Goal: Obtain resource: Download file/media

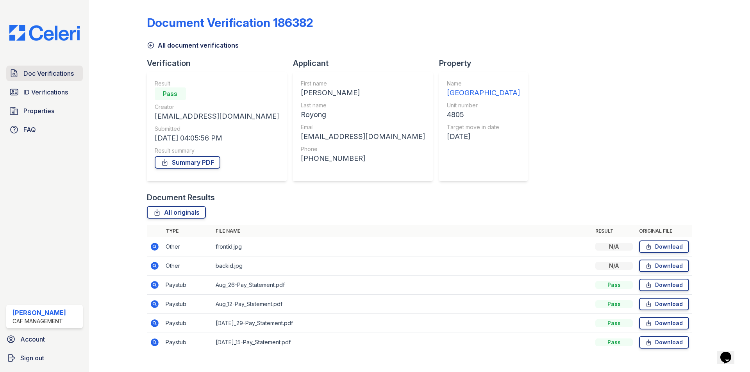
click at [46, 70] on span "Doc Verifications" at bounding box center [48, 73] width 50 height 9
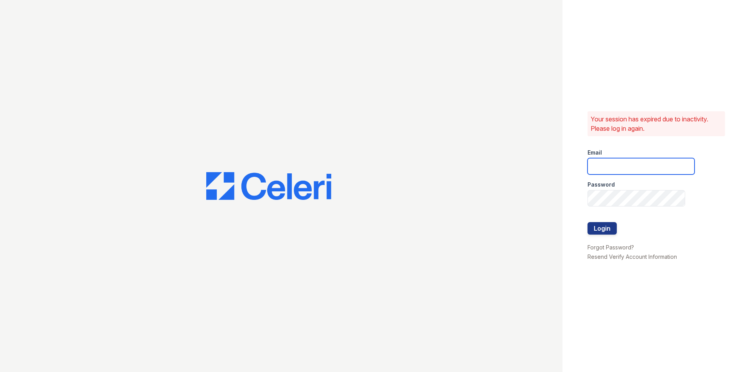
type input "[EMAIL_ADDRESS][DOMAIN_NAME]"
click at [612, 229] on button "Login" at bounding box center [601, 228] width 29 height 12
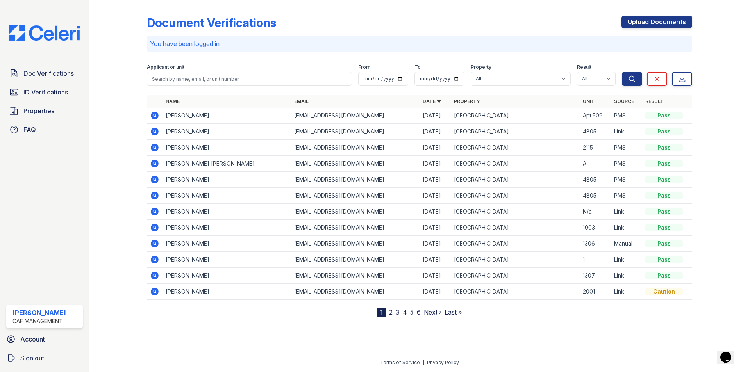
click at [158, 117] on icon at bounding box center [154, 115] width 9 height 9
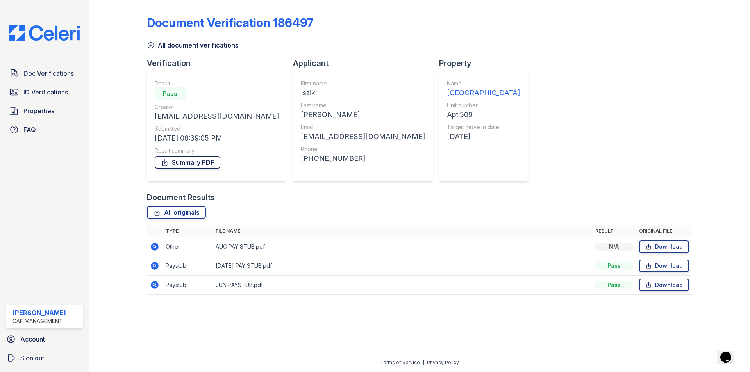
click at [189, 161] on link "Summary PDF" at bounding box center [188, 162] width 66 height 12
